Goal: Information Seeking & Learning: Find specific fact

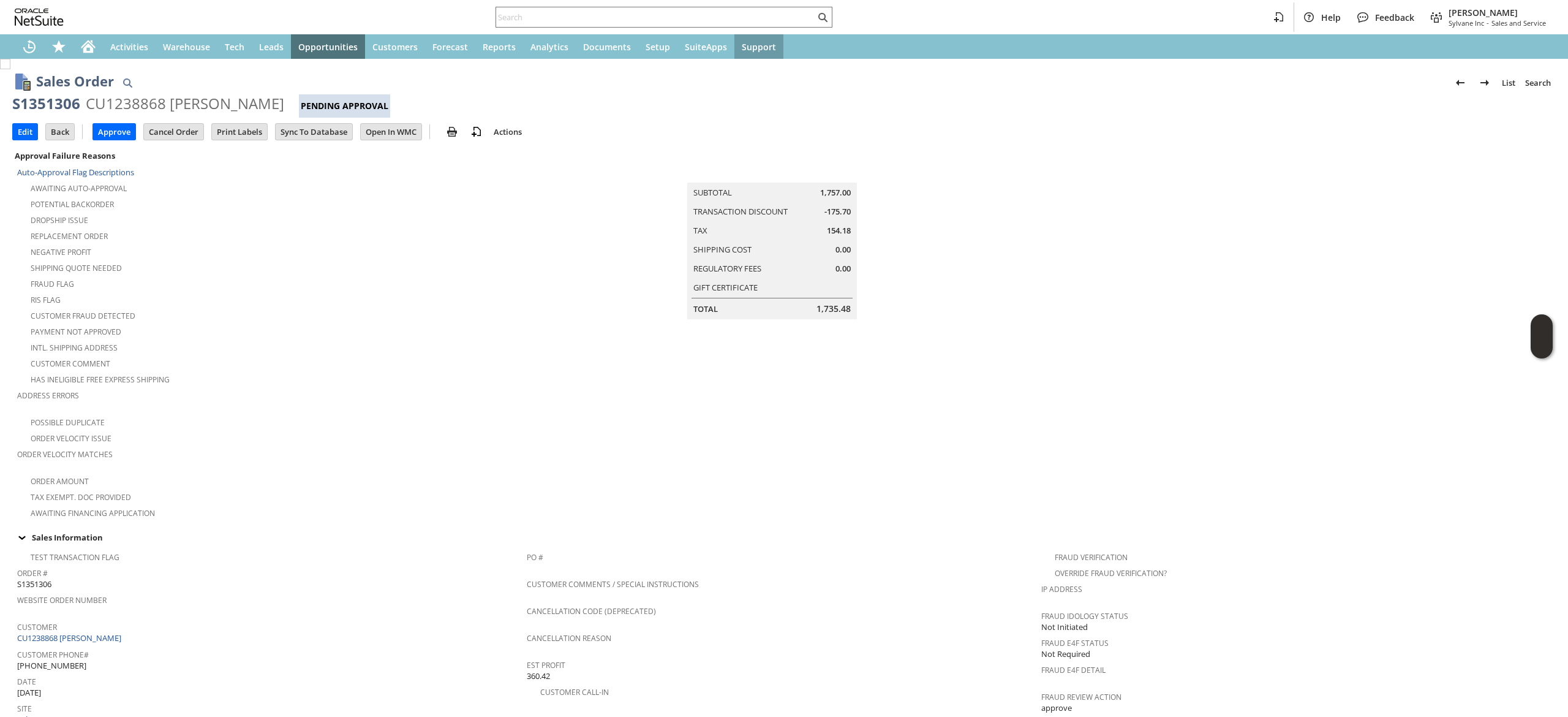
scroll to position [530, 0]
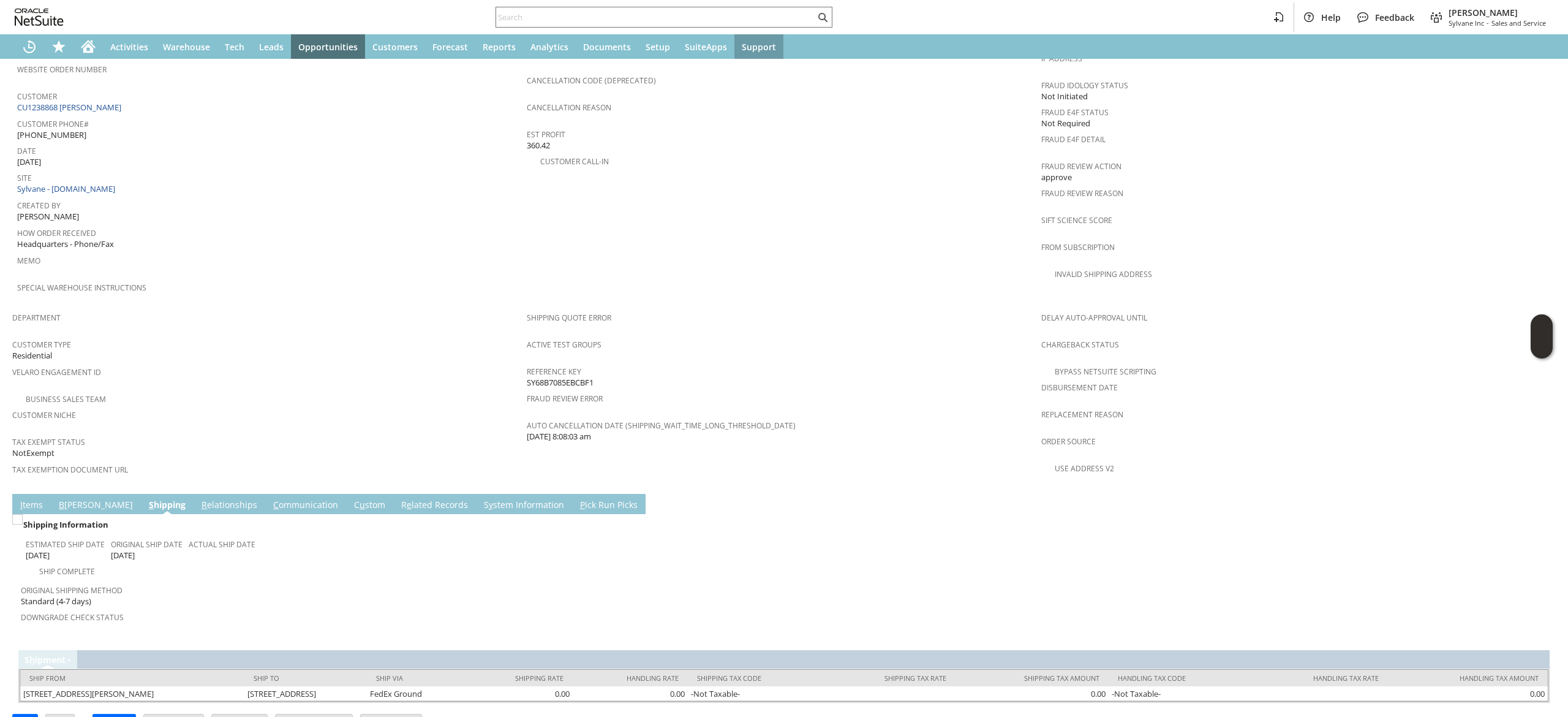
click at [745, 32] on div "Help Feedback Devin Carswell Sylvane Inc - Sales and Service" at bounding box center [784, 17] width 1568 height 34
click at [748, 17] on input "text" at bounding box center [655, 17] width 319 height 15
paste input "RA89420"
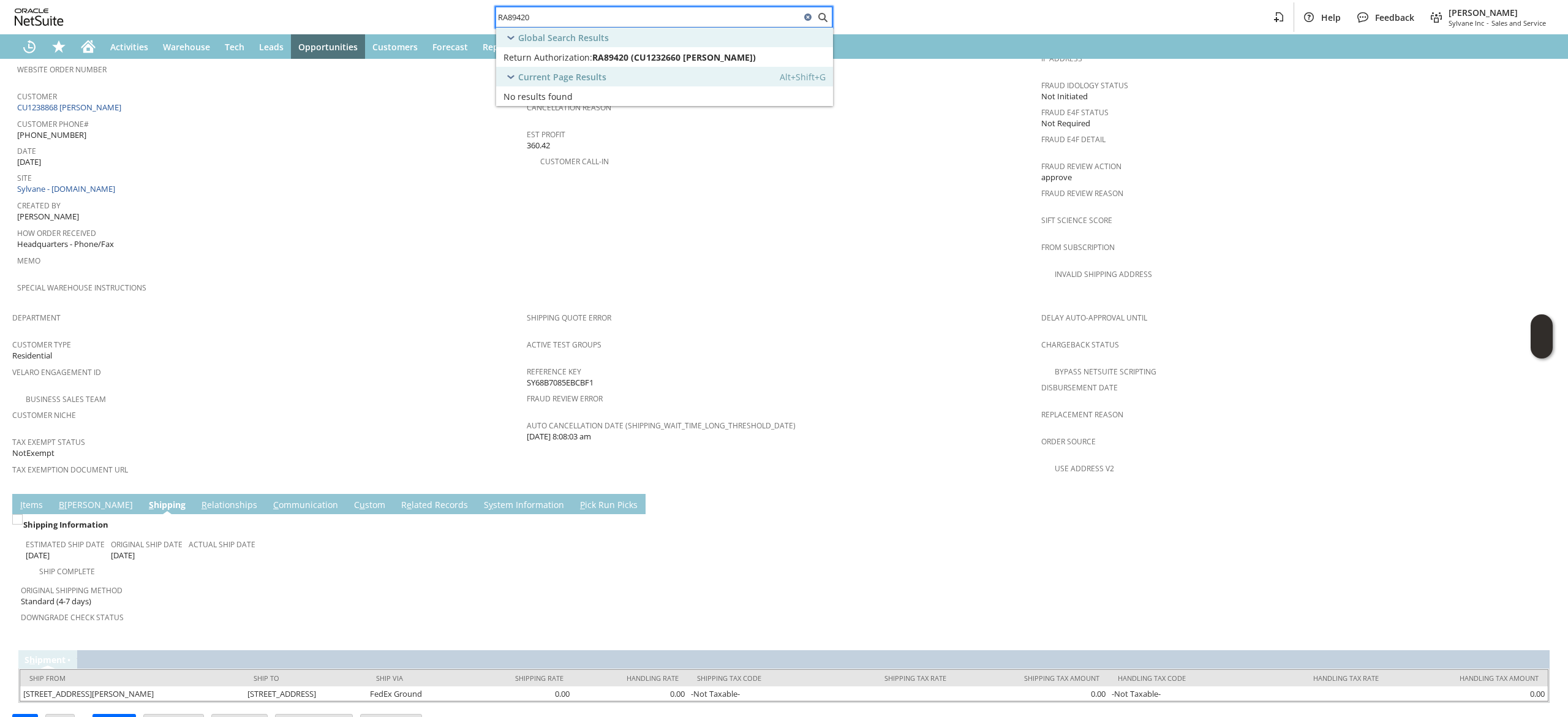
type input "RA89420"
click at [677, 47] on div "Global Search Results" at bounding box center [664, 37] width 337 height 20
click at [681, 42] on div "Global Search Results" at bounding box center [664, 37] width 337 height 20
click at [681, 48] on link "Return Authorization: RA89420 (CU1232660 Emily Dell) Edit" at bounding box center [664, 57] width 337 height 20
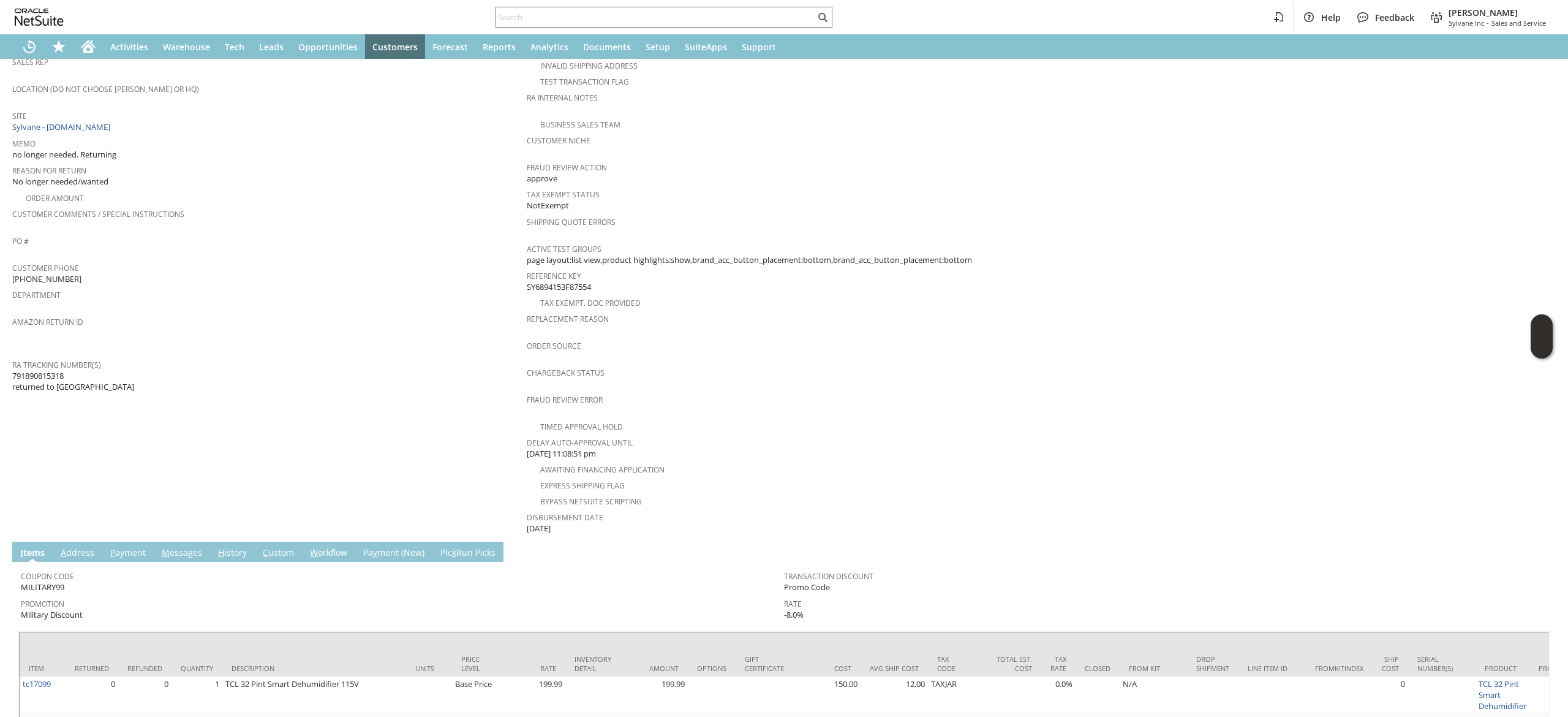
scroll to position [69, 0]
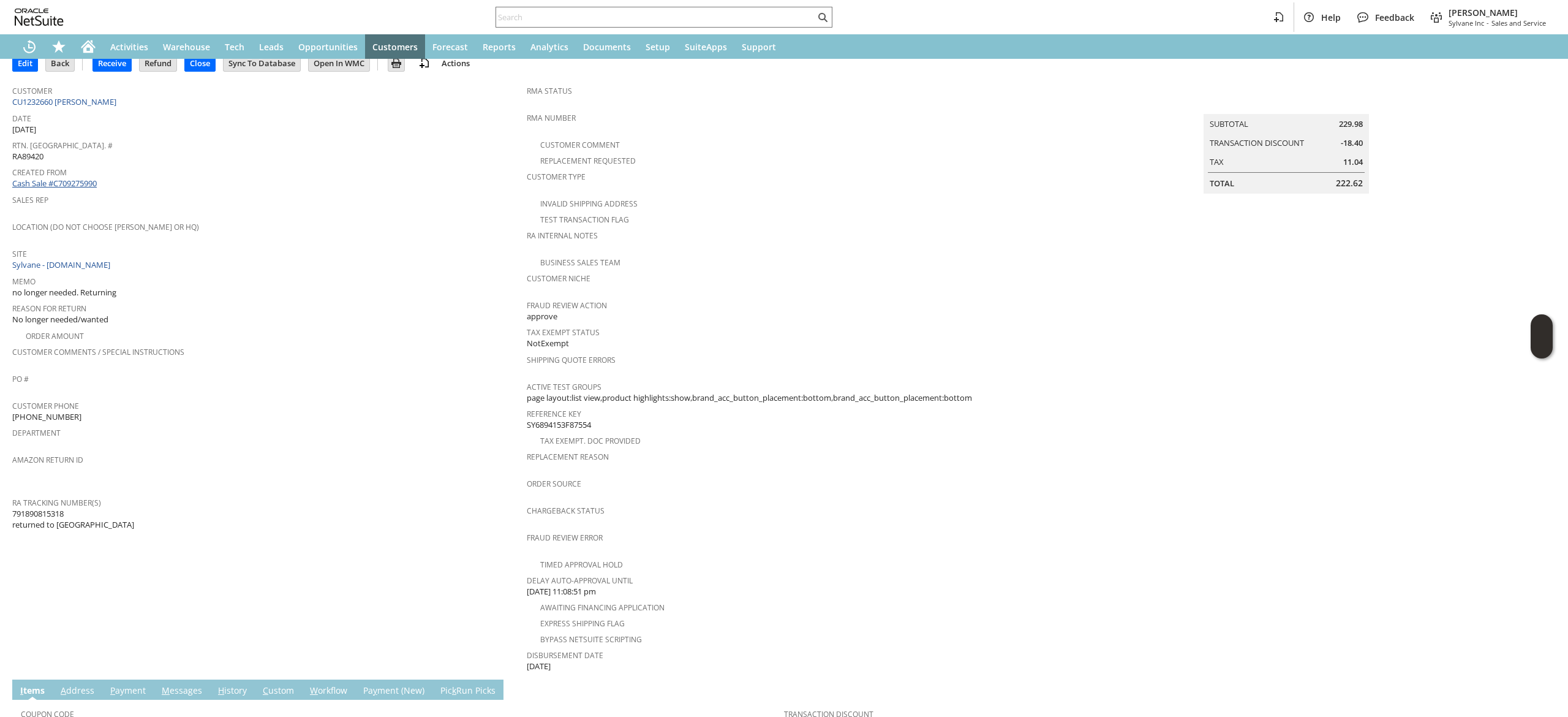
click at [66, 177] on link "Cash Sale #C709275990" at bounding box center [55, 183] width 84 height 11
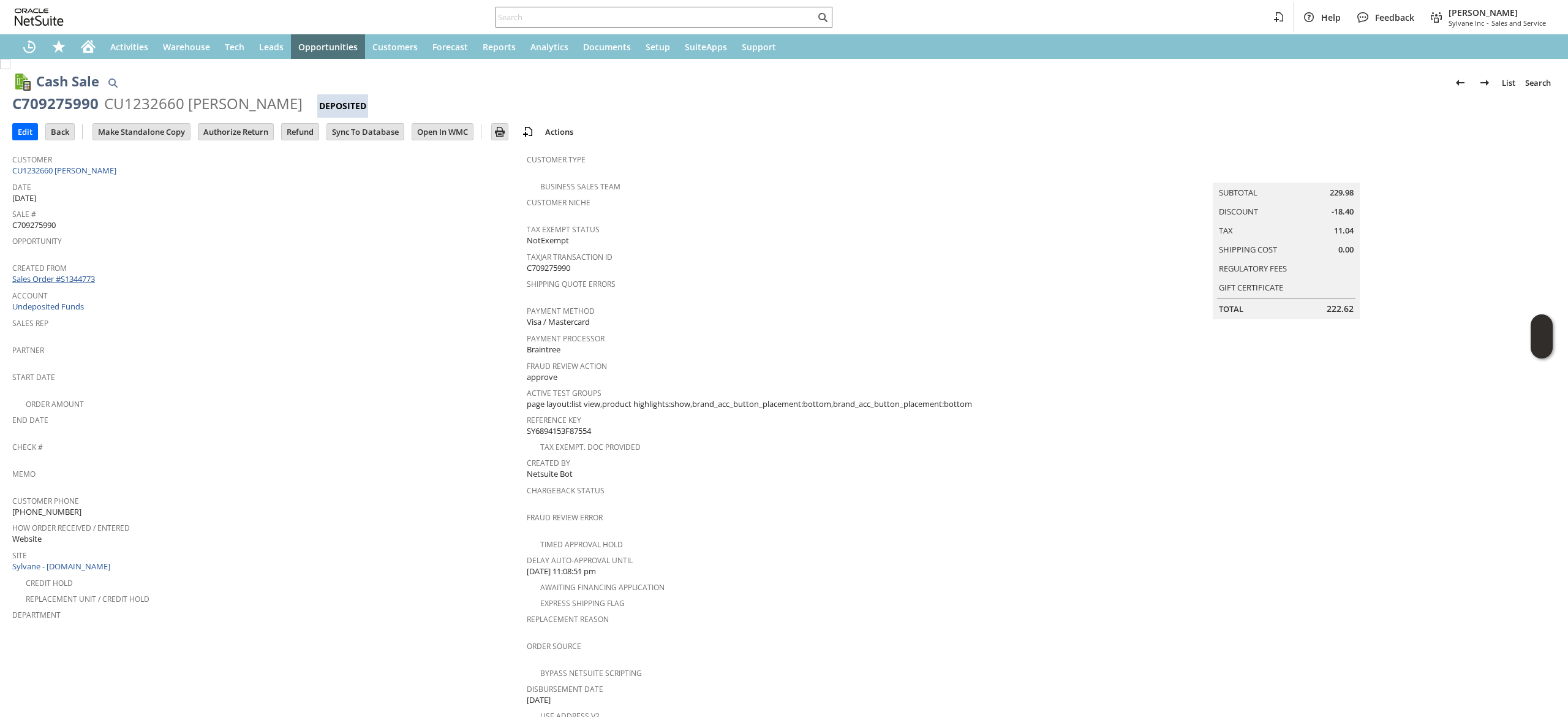
click at [82, 280] on link "Sales Order #S1344773" at bounding box center [55, 278] width 86 height 11
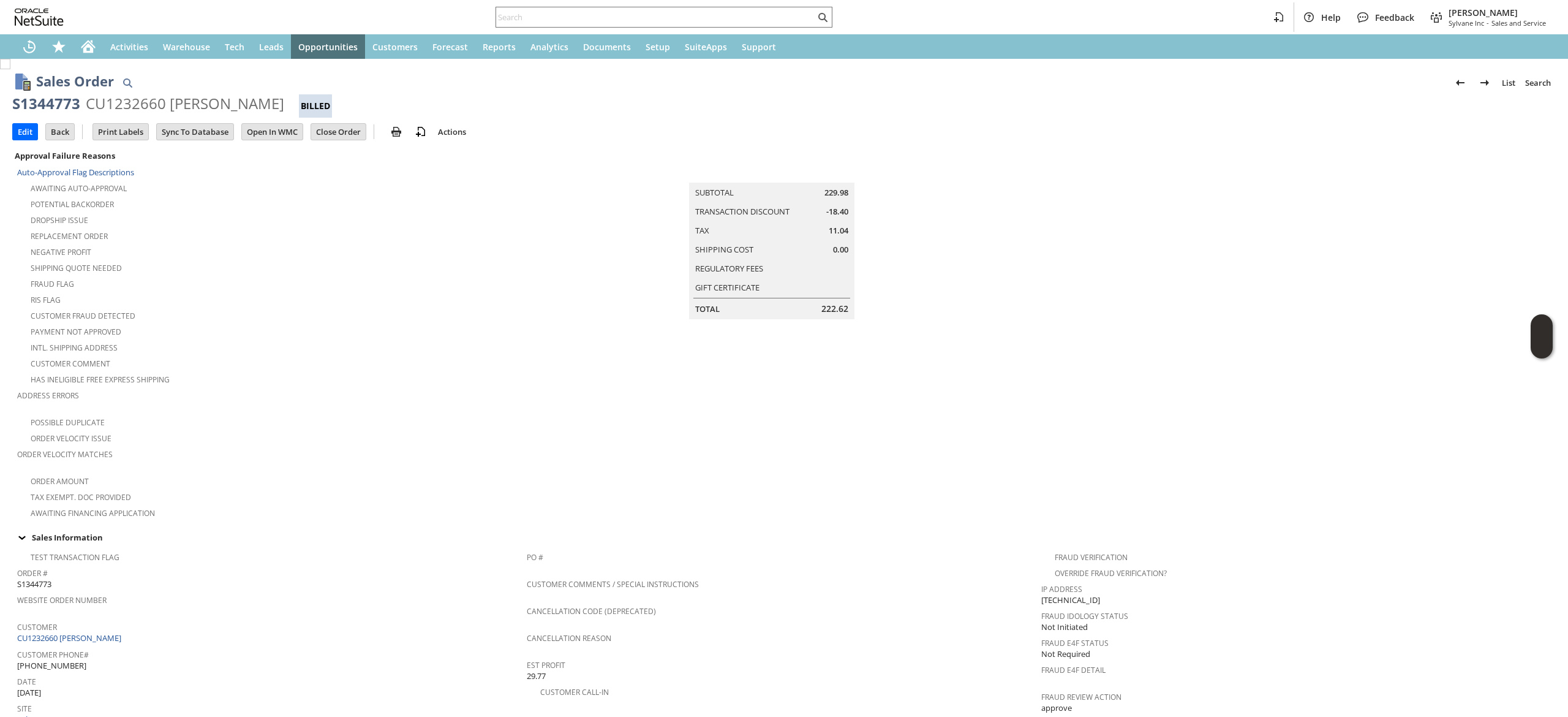
scroll to position [606, 0]
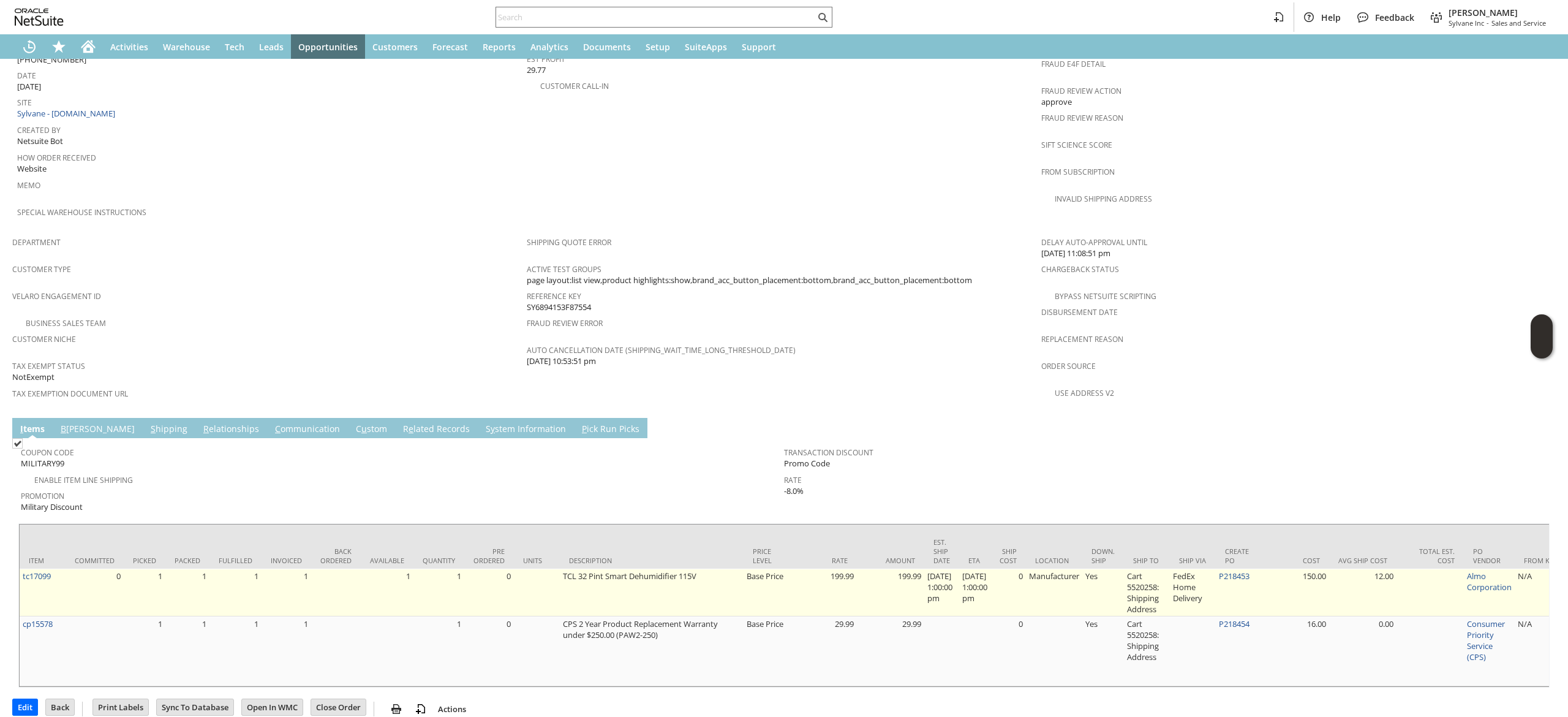
click at [1240, 569] on td "P218453" at bounding box center [1239, 593] width 46 height 48
click at [1240, 570] on link "P218453" at bounding box center [1234, 575] width 31 height 11
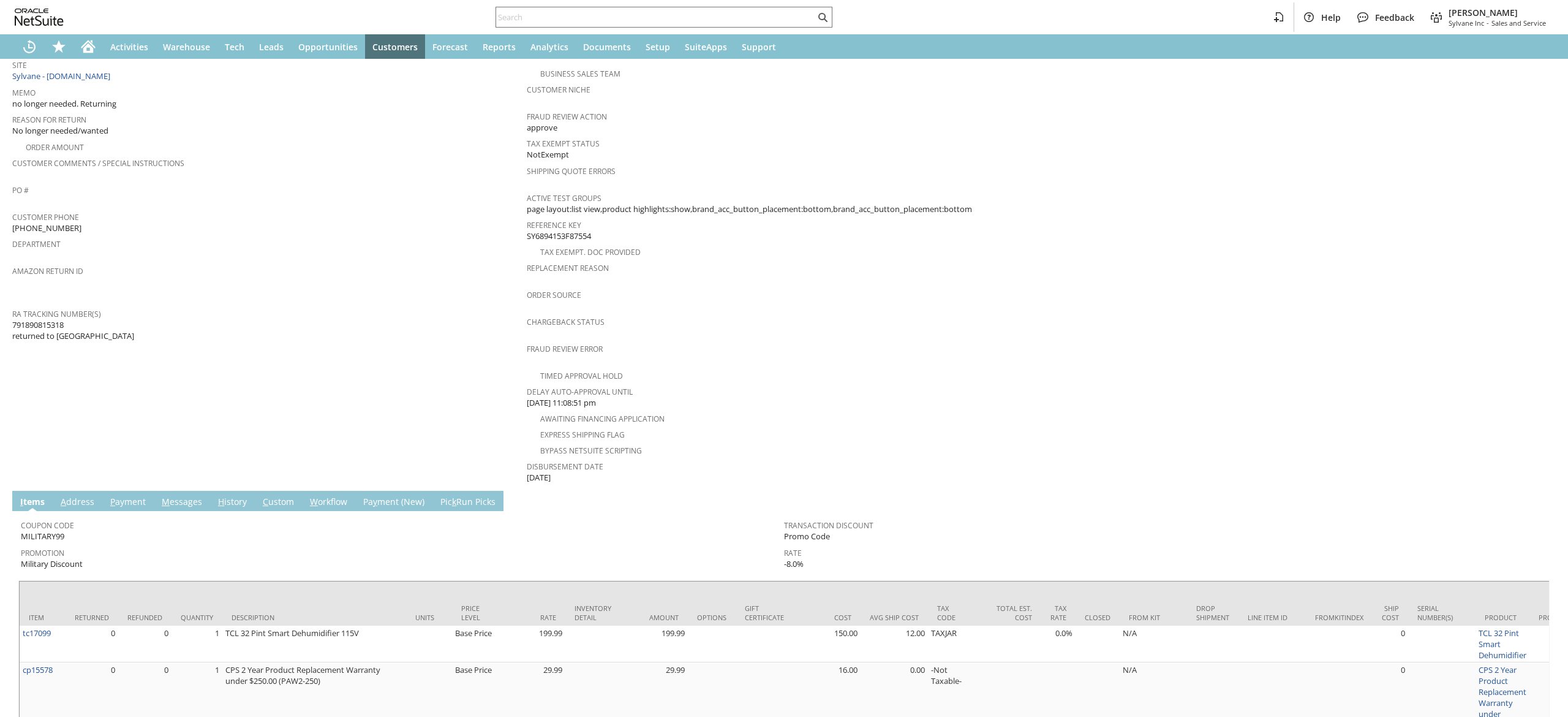
scroll to position [314, 0]
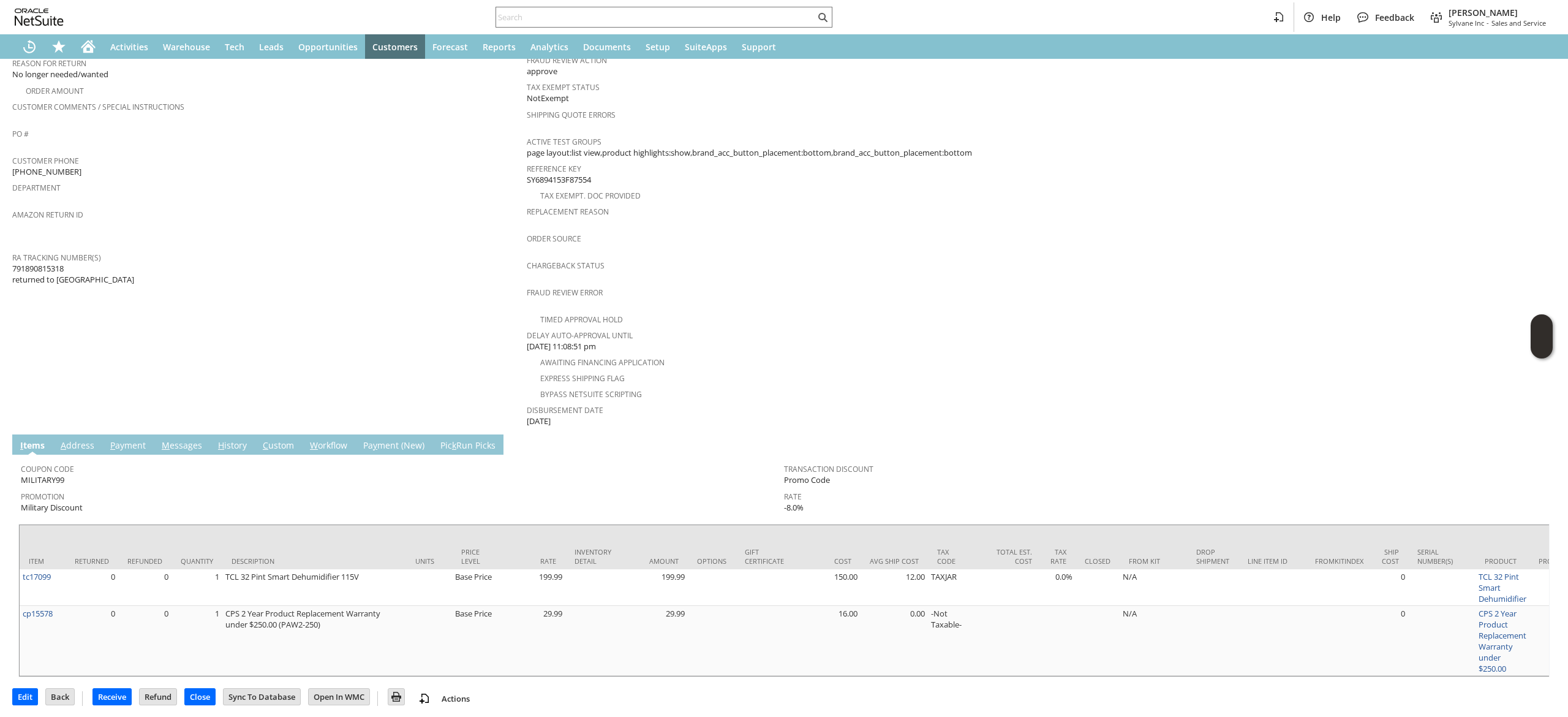
click at [57, 263] on span "791890815318 returned to Almo" at bounding box center [73, 274] width 122 height 23
click at [55, 263] on span "791890815318 returned to Almo" at bounding box center [73, 274] width 122 height 23
click at [47, 263] on span "791890815318 returned to Almo" at bounding box center [73, 274] width 122 height 23
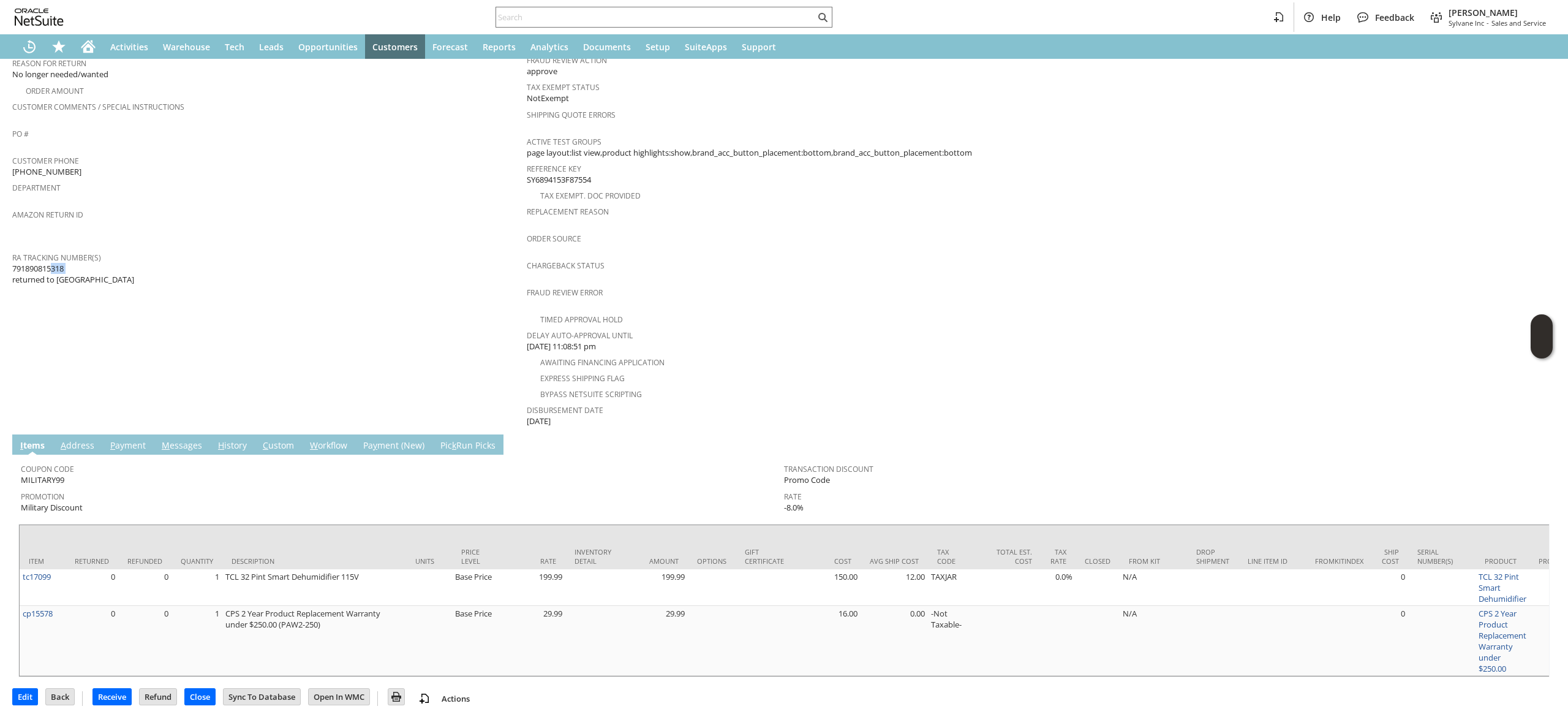
copy span "791890815318"
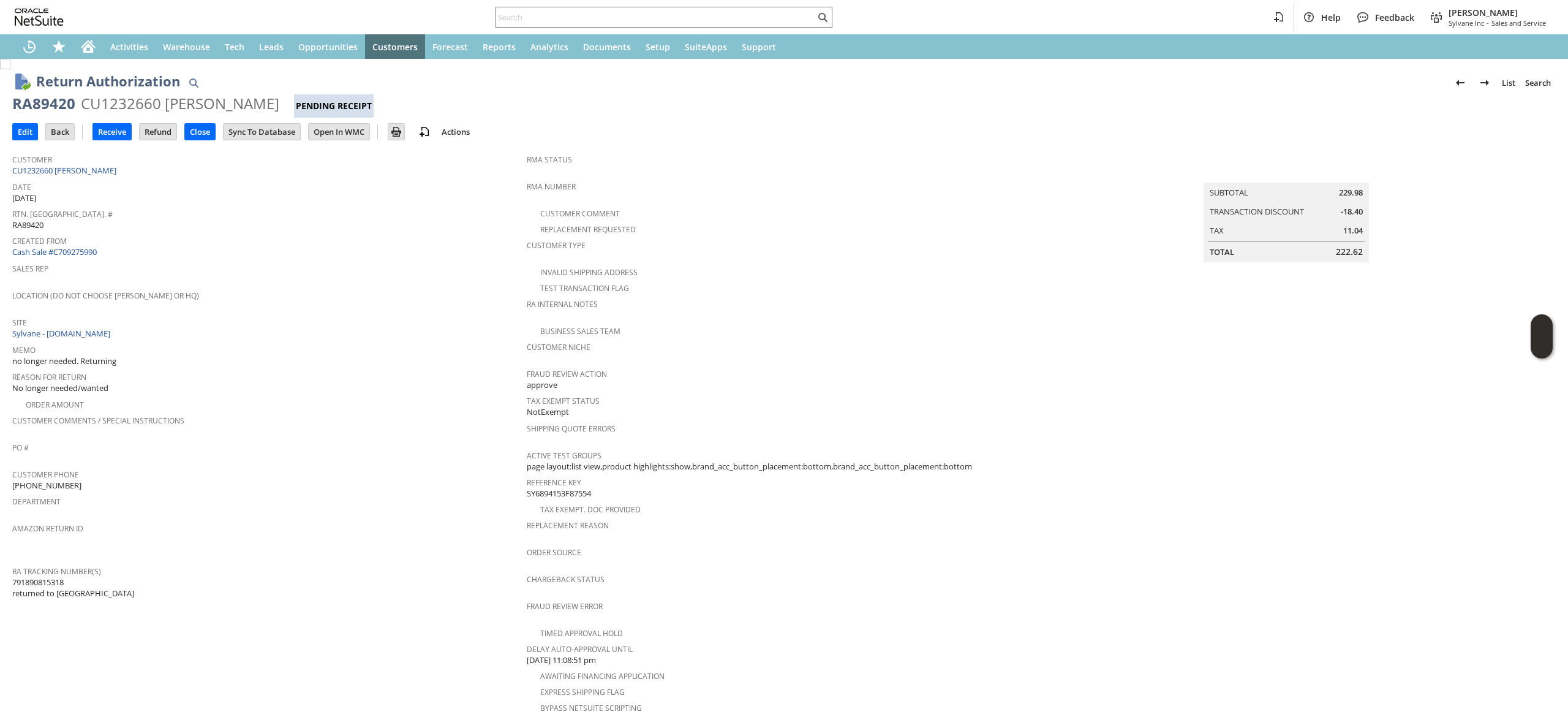
click at [42, 90] on h1 "Return Authorization" at bounding box center [108, 81] width 144 height 20
click at [40, 101] on div "RA89420" at bounding box center [44, 103] width 63 height 20
drag, startPoint x: 40, startPoint y: 101, endPoint x: 23, endPoint y: 111, distance: 19.7
click at [38, 101] on div "RA89420" at bounding box center [44, 103] width 63 height 20
copy div "RA89420"
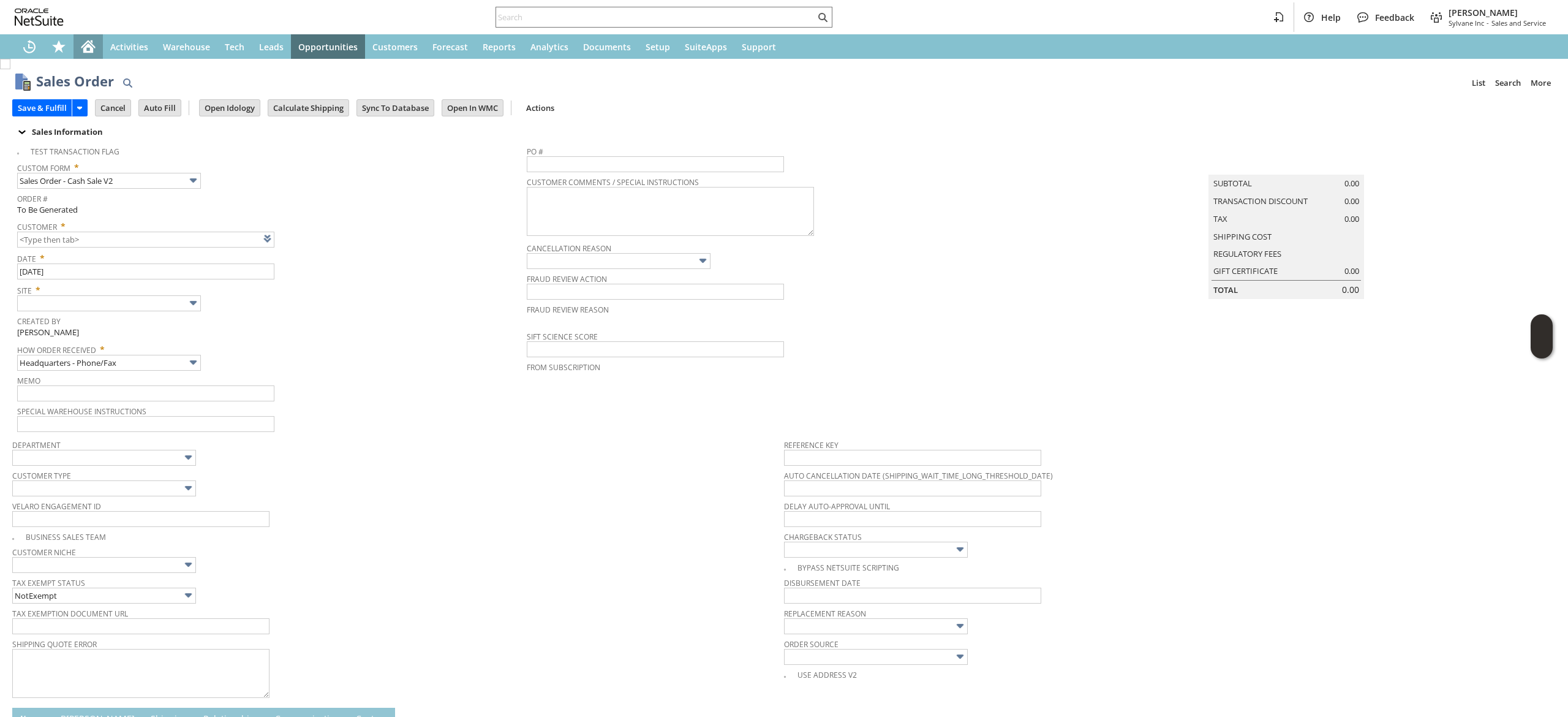
click at [93, 54] on div "Home" at bounding box center [88, 47] width 29 height 25
